Goal: Find contact information

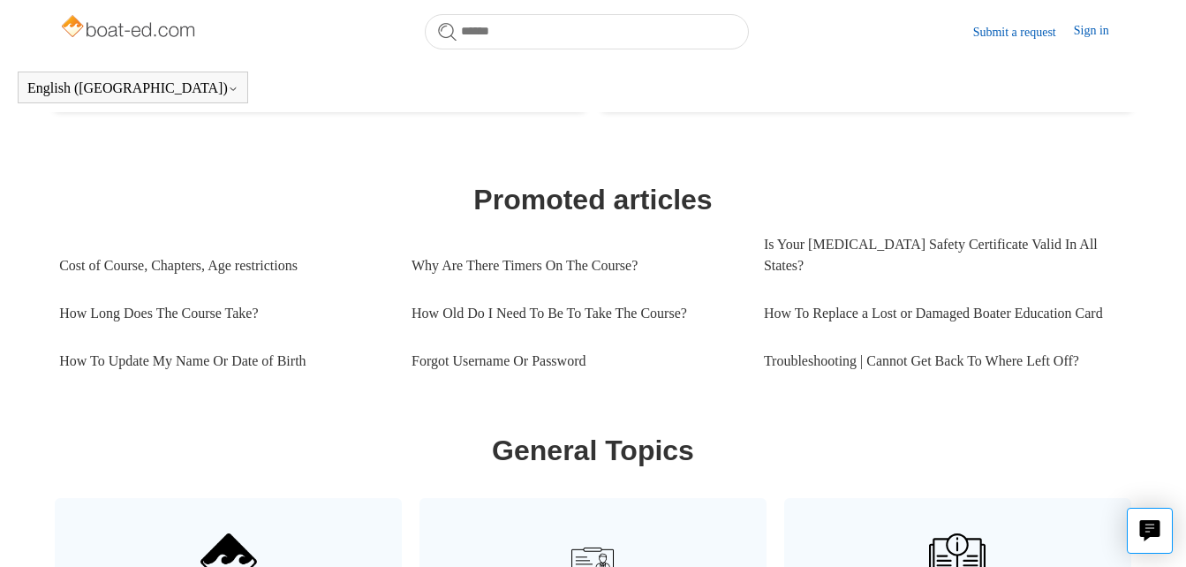
scroll to position [706, 0]
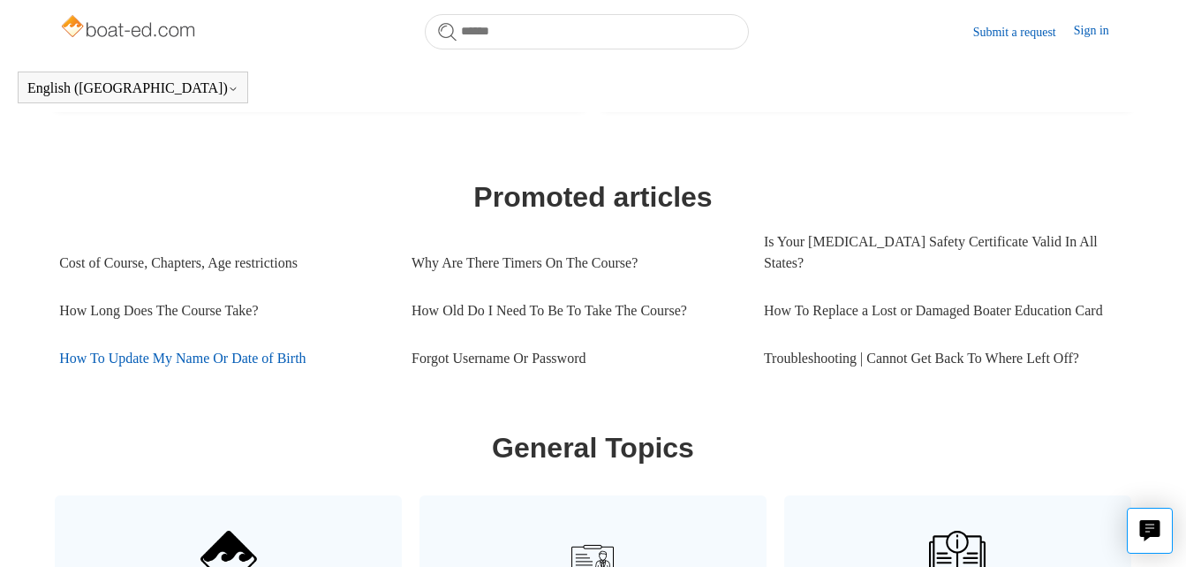
click at [258, 351] on link "How To Update My Name Or Date of Birth" at bounding box center [222, 359] width 326 height 48
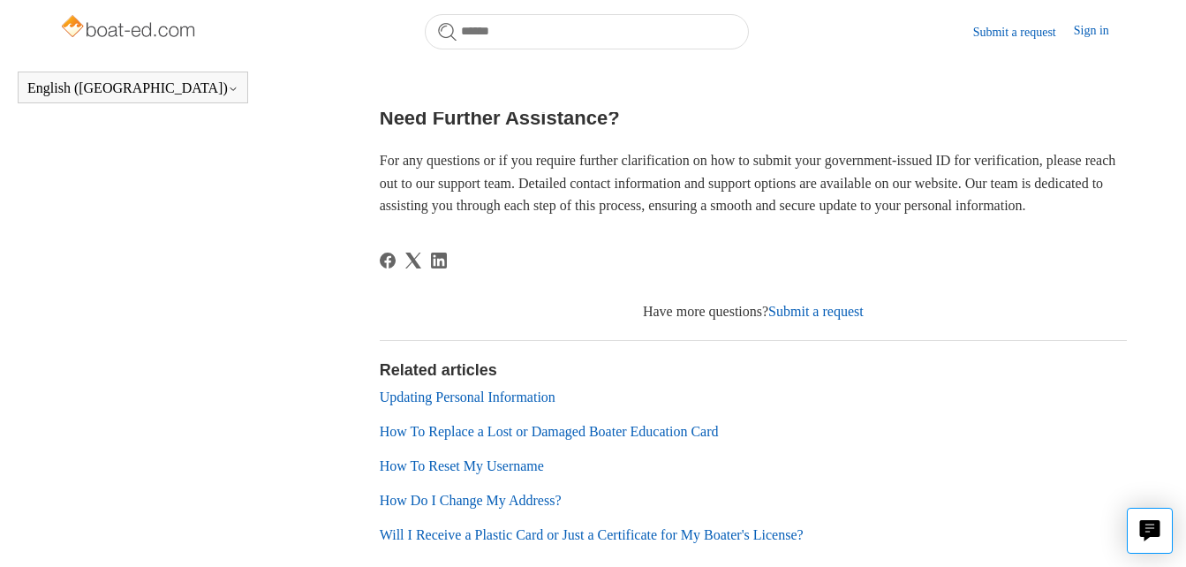
scroll to position [1165, 0]
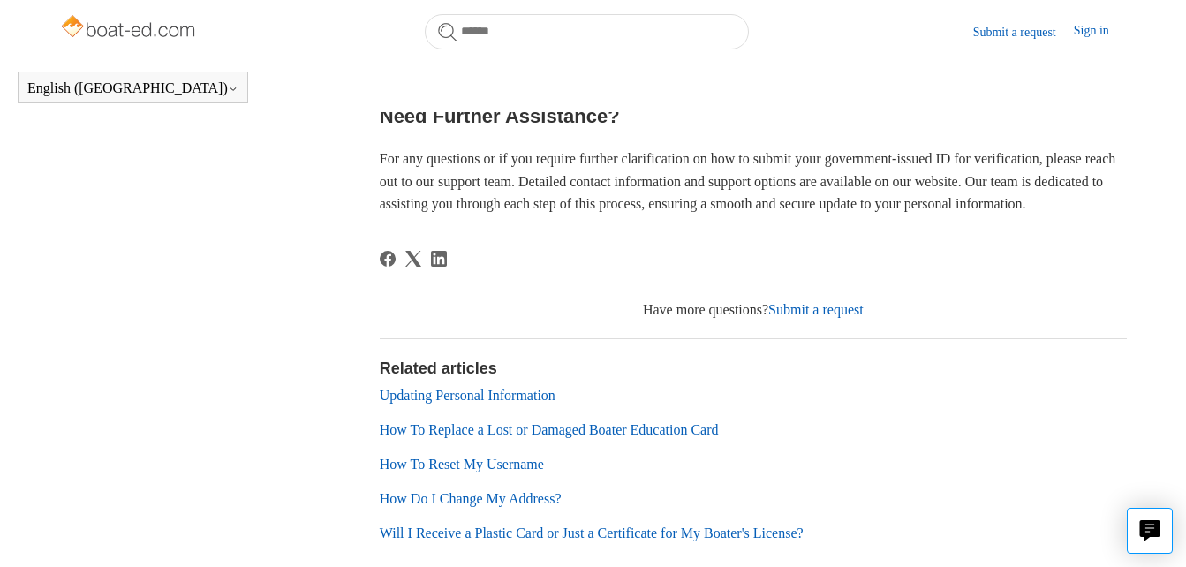
click at [810, 317] on link "Submit a request" at bounding box center [815, 309] width 95 height 15
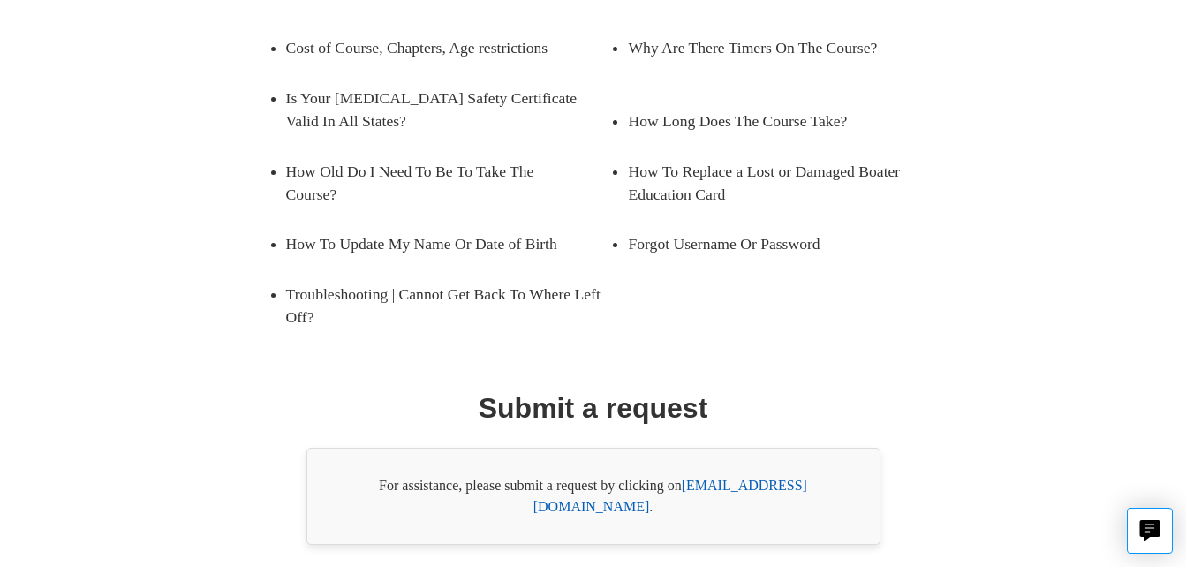
click at [720, 478] on link "[EMAIL_ADDRESS][DOMAIN_NAME]" at bounding box center [670, 496] width 274 height 36
click at [931, 326] on div "Promoted articles Cost of Course, Chapters, Age restrictions Why Are There Time…" at bounding box center [593, 253] width 961 height 583
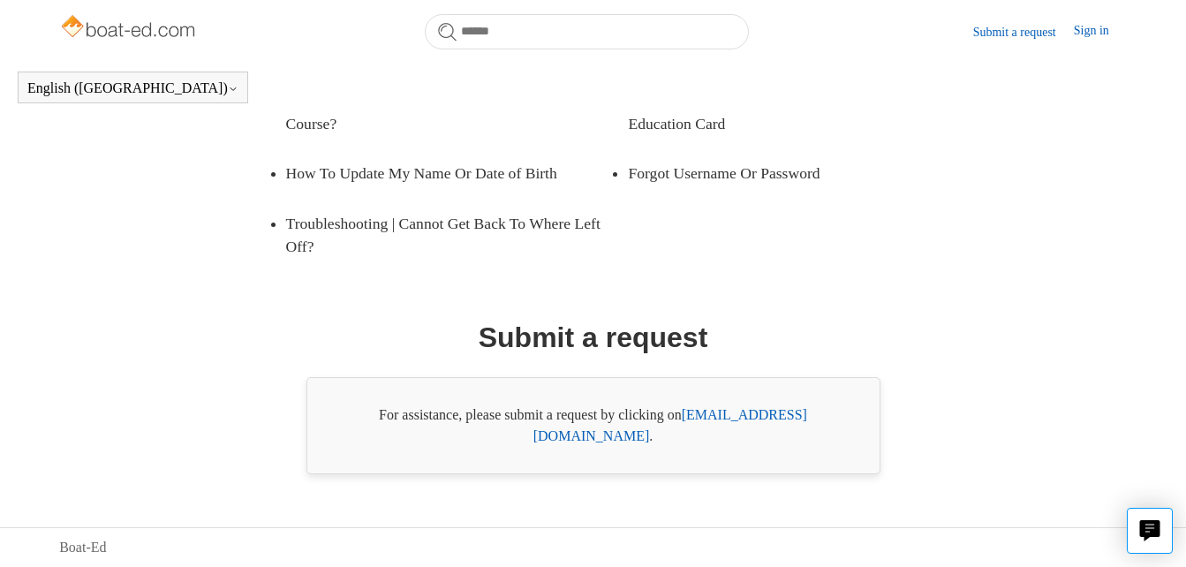
click at [931, 326] on div "Promoted articles Cost of Course, Chapters, Age restrictions Why Are There Time…" at bounding box center [593, 182] width 961 height 583
